Goal: Task Accomplishment & Management: Complete application form

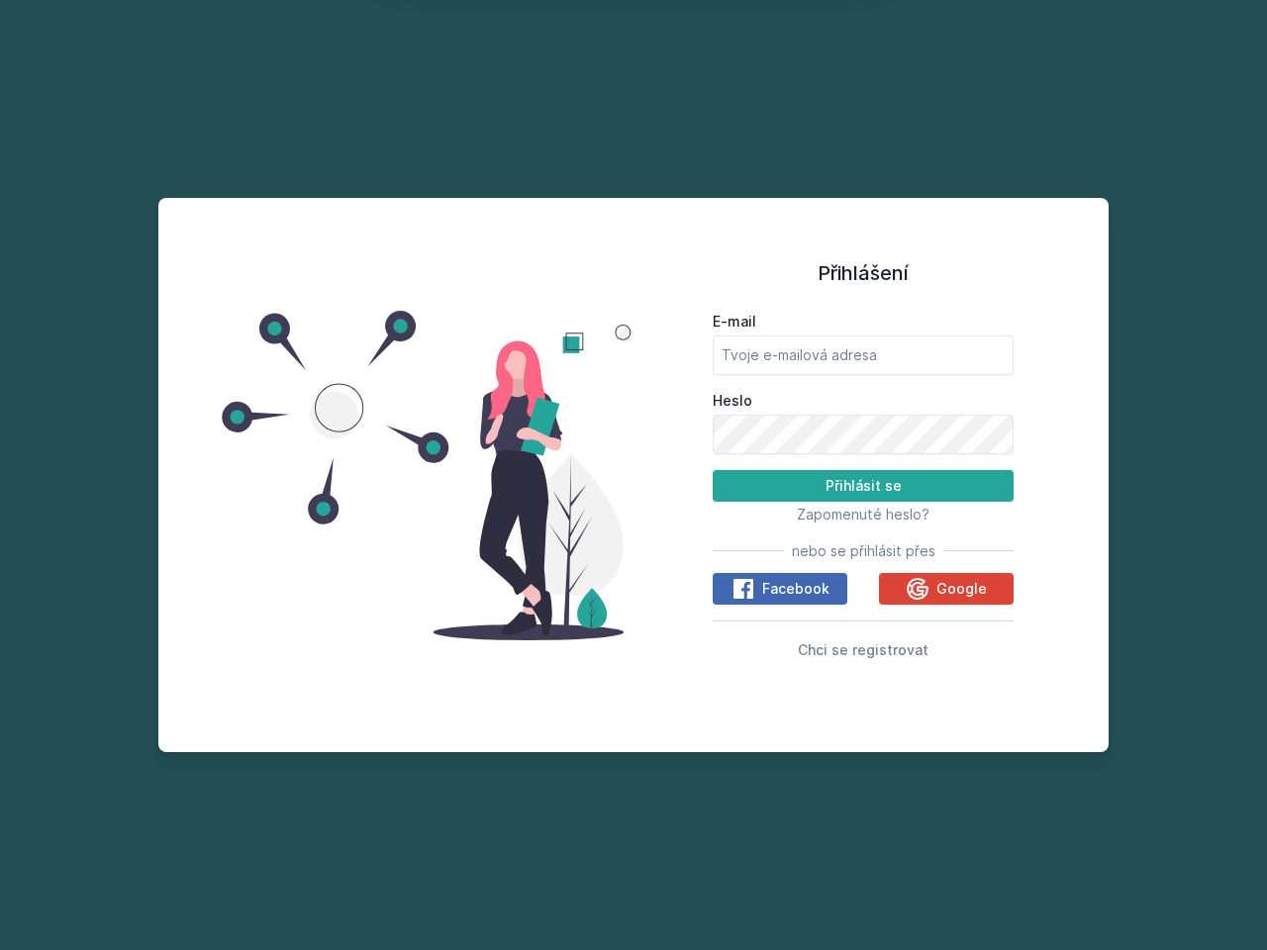
click at [863, 514] on span "Zapomenuté heslo?" at bounding box center [863, 514] width 133 height 17
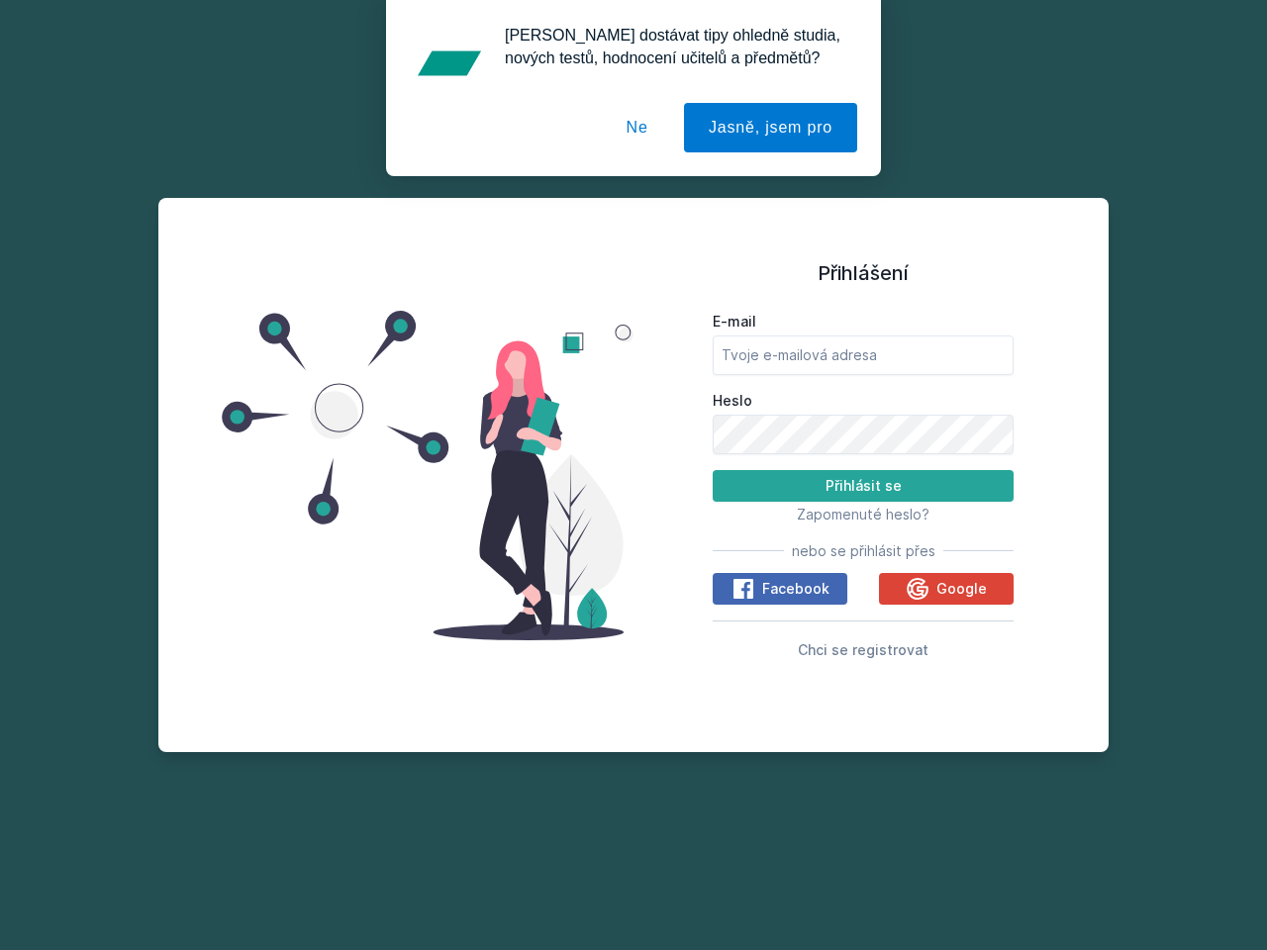
click at [780, 589] on span "Facebook" at bounding box center [795, 589] width 67 height 20
click at [744, 589] on icon at bounding box center [744, 589] width 24 height 24
click at [946, 589] on span "Google" at bounding box center [962, 589] width 50 height 20
click at [920, 589] on icon at bounding box center [918, 588] width 22 height 22
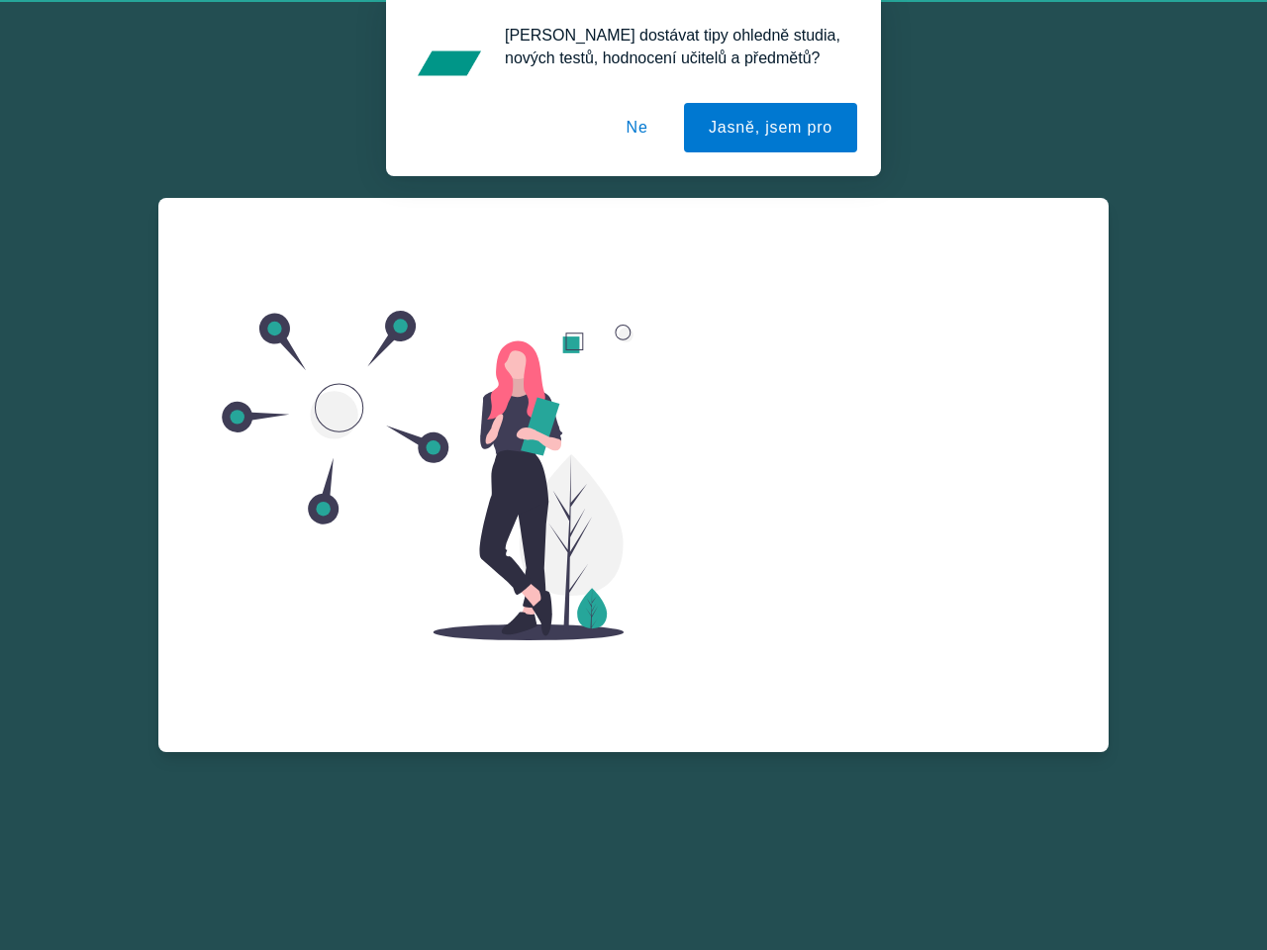
click at [863, 665] on span "Chci se registrovat" at bounding box center [863, 673] width 131 height 17
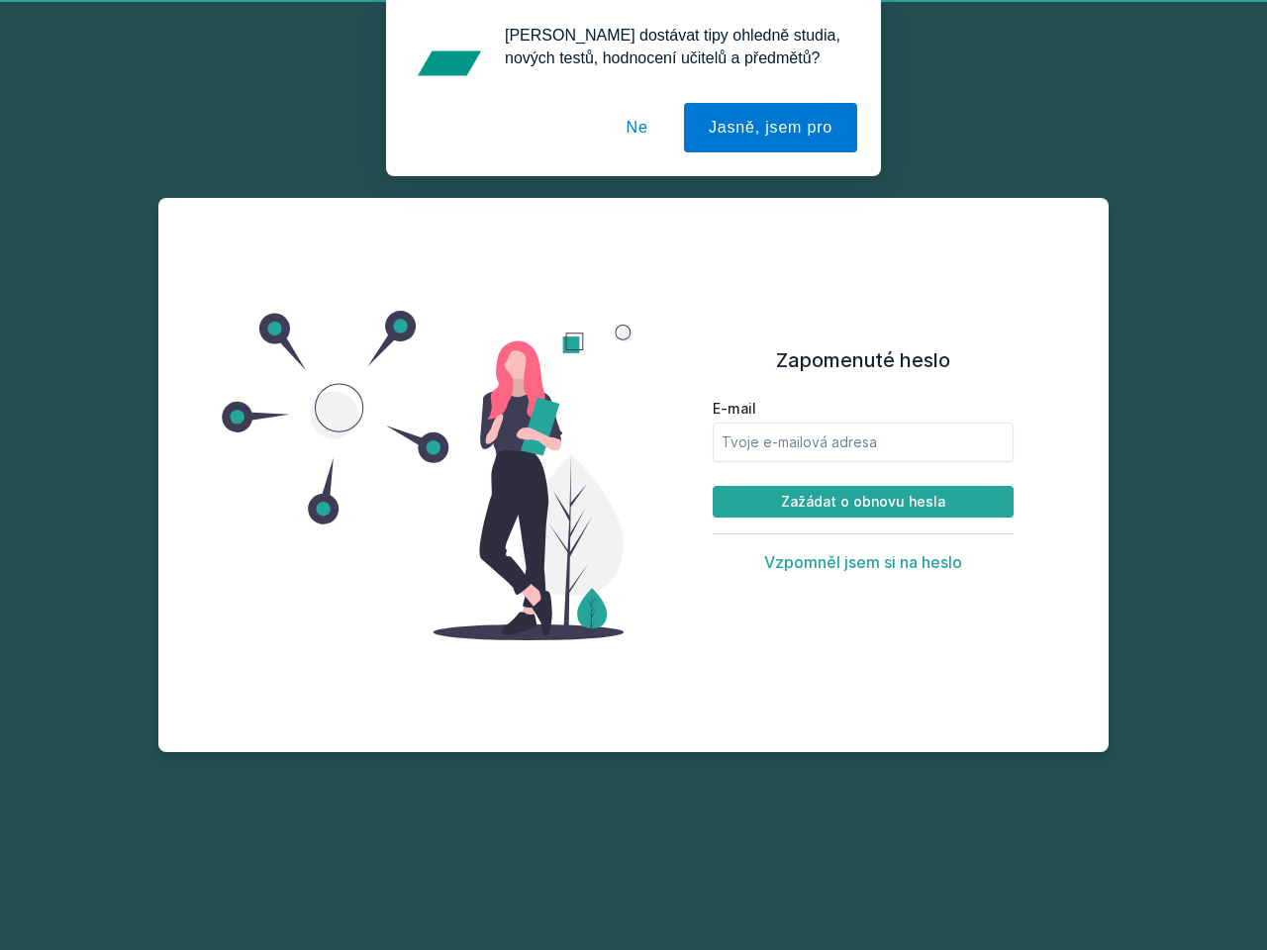
click at [773, 128] on button "Jasně, jsem pro" at bounding box center [770, 128] width 173 height 50
